Goal: Contribute content

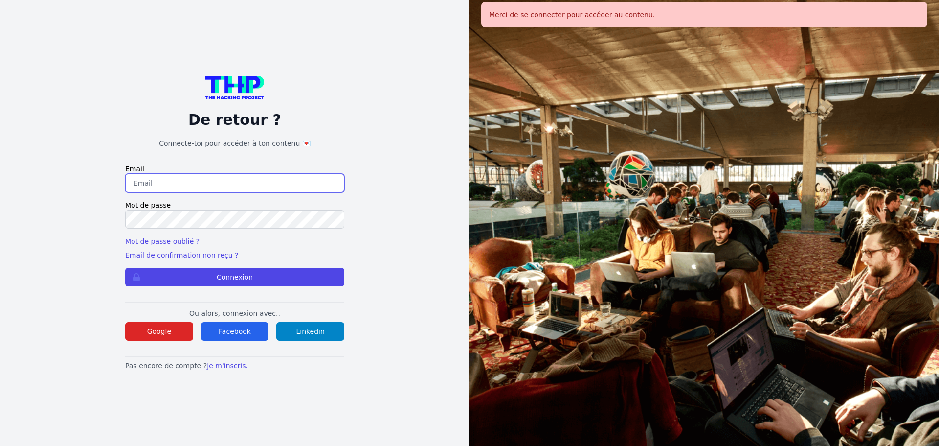
click at [191, 181] on input "email" at bounding box center [234, 183] width 219 height 19
type input "melody_stephan@icloud.com"
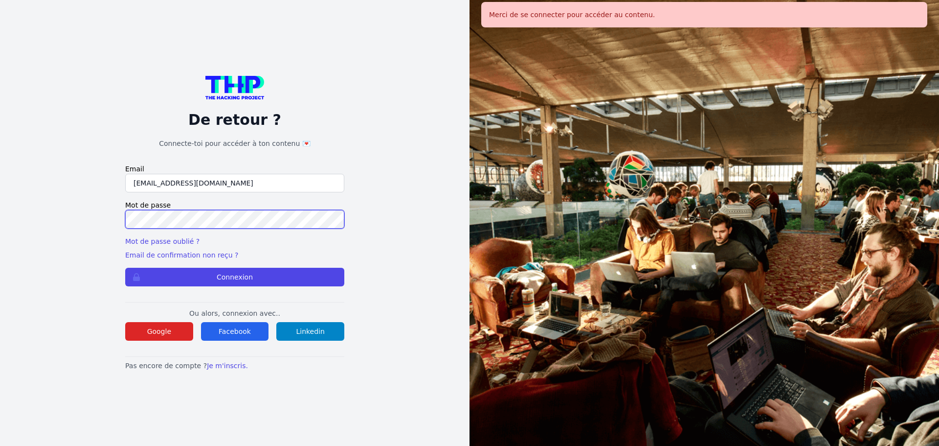
click at [125, 268] on button "Connexion" at bounding box center [234, 277] width 219 height 19
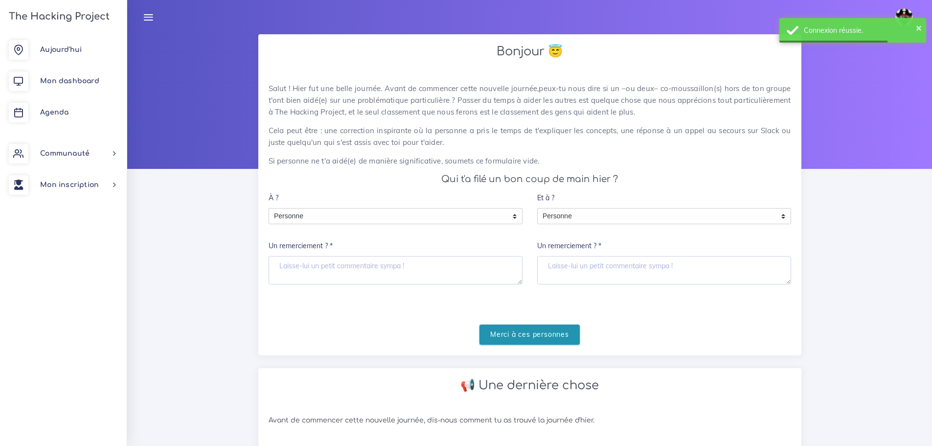
click at [537, 343] on input "Merci à ces personnes" at bounding box center [529, 334] width 100 height 20
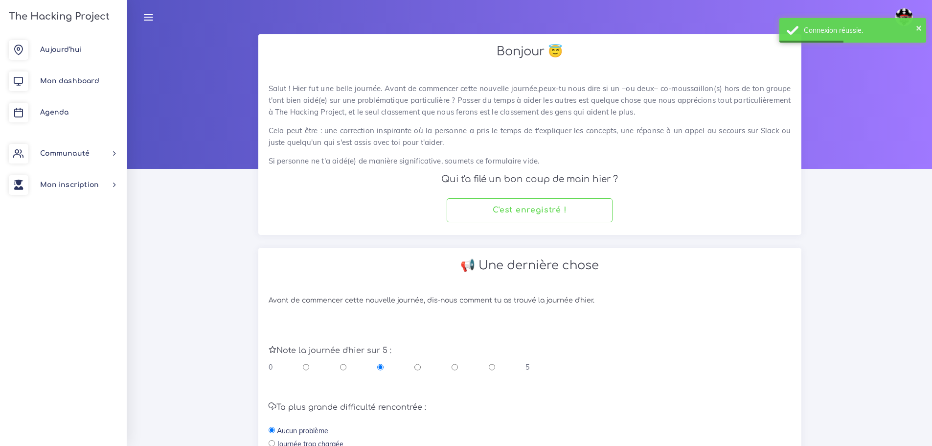
click at [455, 366] on input "radio" at bounding box center [454, 367] width 6 height 10
radio input "true"
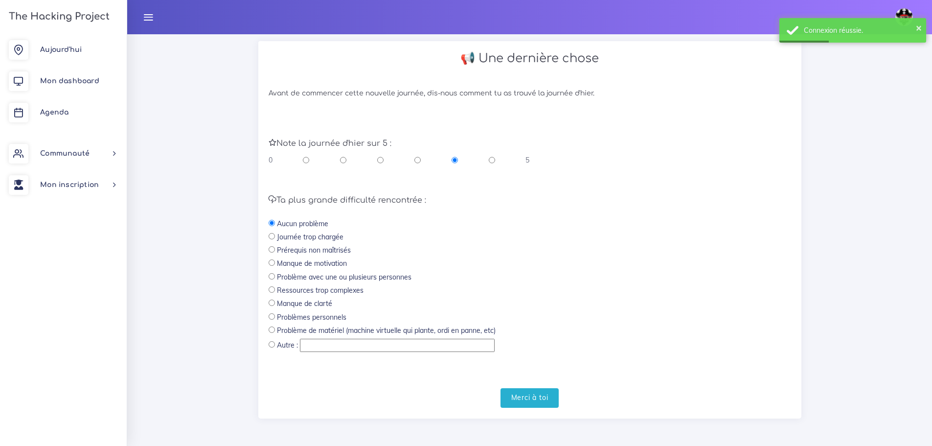
scroll to position [207, 0]
click at [521, 393] on input "Merci à toi" at bounding box center [529, 397] width 59 height 20
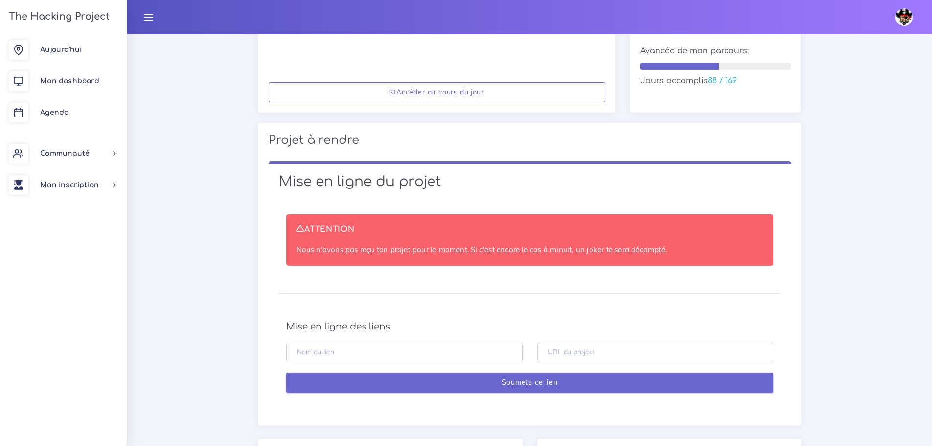
scroll to position [196, 0]
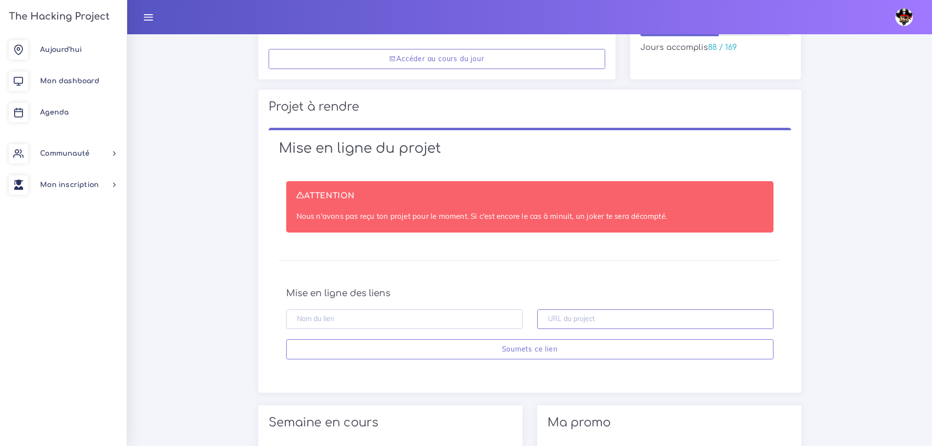
click at [574, 315] on input "text" at bounding box center [655, 319] width 236 height 20
paste input "[URL][DOMAIN_NAME]"
type input "[URL][DOMAIN_NAME]"
click at [417, 310] on input "text" at bounding box center [404, 319] width 236 height 20
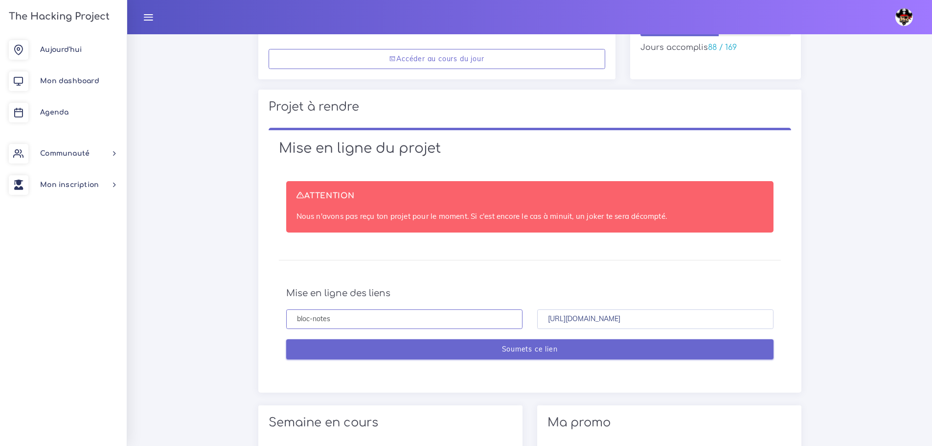
type input "bloc-notes"
click at [459, 350] on input "Soumets ce lien" at bounding box center [529, 349] width 487 height 20
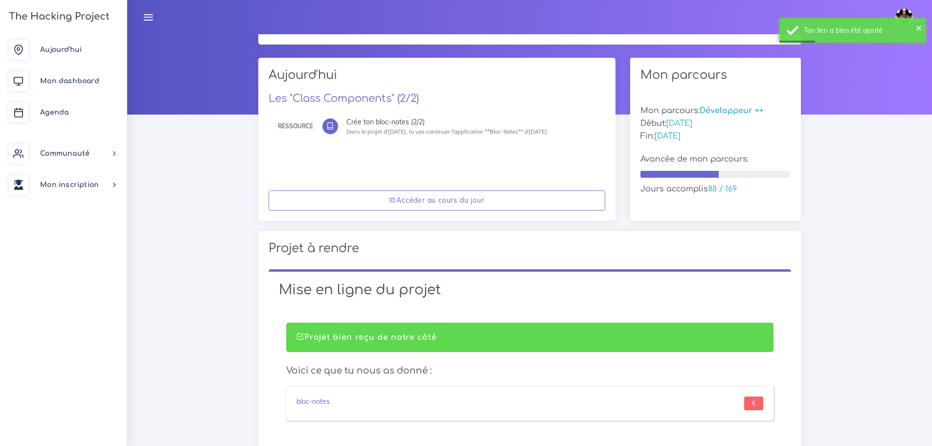
scroll to position [49, 0]
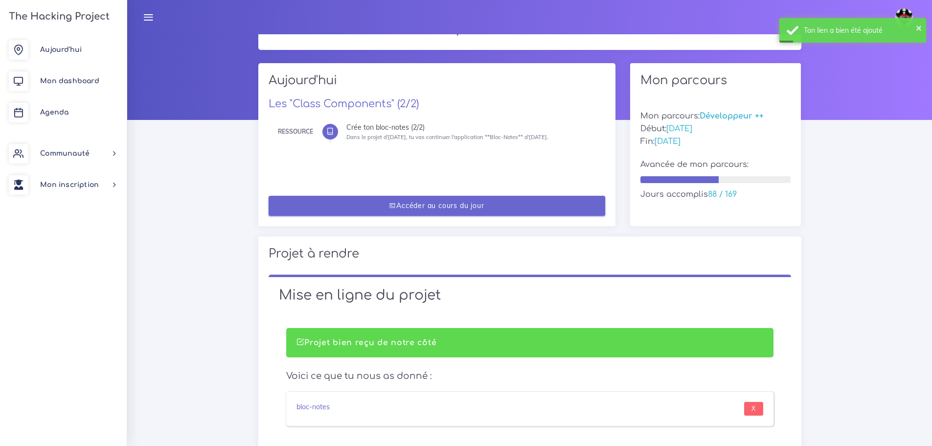
click at [506, 214] on link "Accéder au cours du jour" at bounding box center [436, 206] width 336 height 20
